Goal: Navigation & Orientation: Find specific page/section

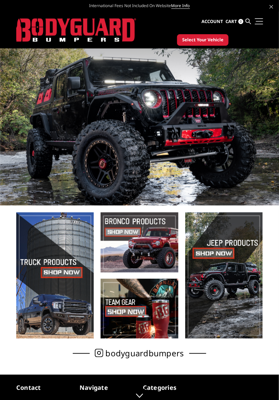
click at [260, 21] on span at bounding box center [259, 21] width 7 height 1
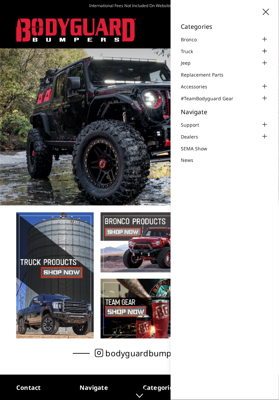
click at [266, 50] on div at bounding box center [265, 51] width 8 height 8
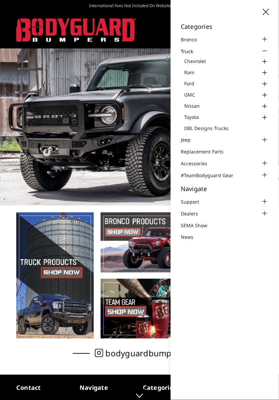
click at [265, 82] on div at bounding box center [265, 84] width 8 height 8
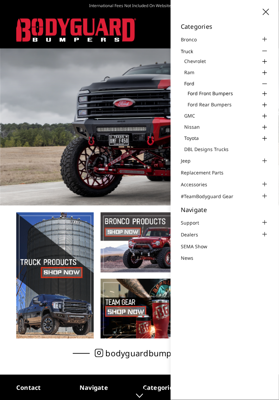
click at [228, 95] on link "Ford Front Bumpers" at bounding box center [227, 93] width 81 height 7
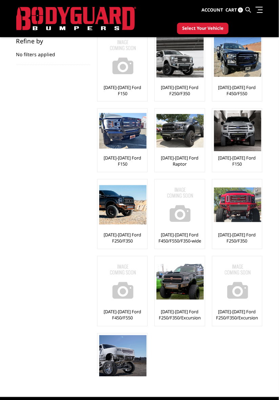
scroll to position [110, 0]
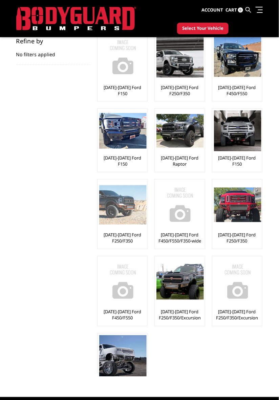
click at [120, 204] on img at bounding box center [122, 204] width 47 height 39
